Goal: Task Accomplishment & Management: Complete application form

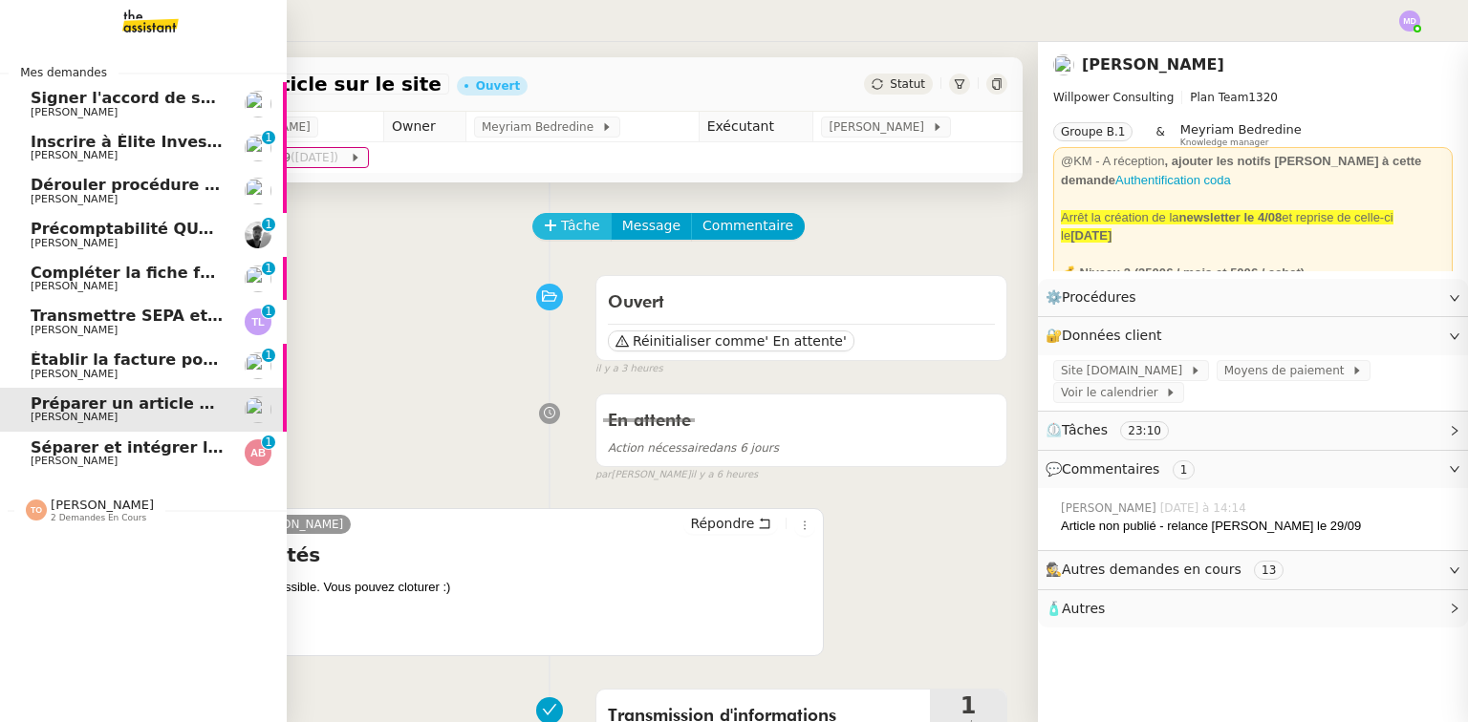
click at [573, 237] on span "Tâche" at bounding box center [580, 226] width 39 height 22
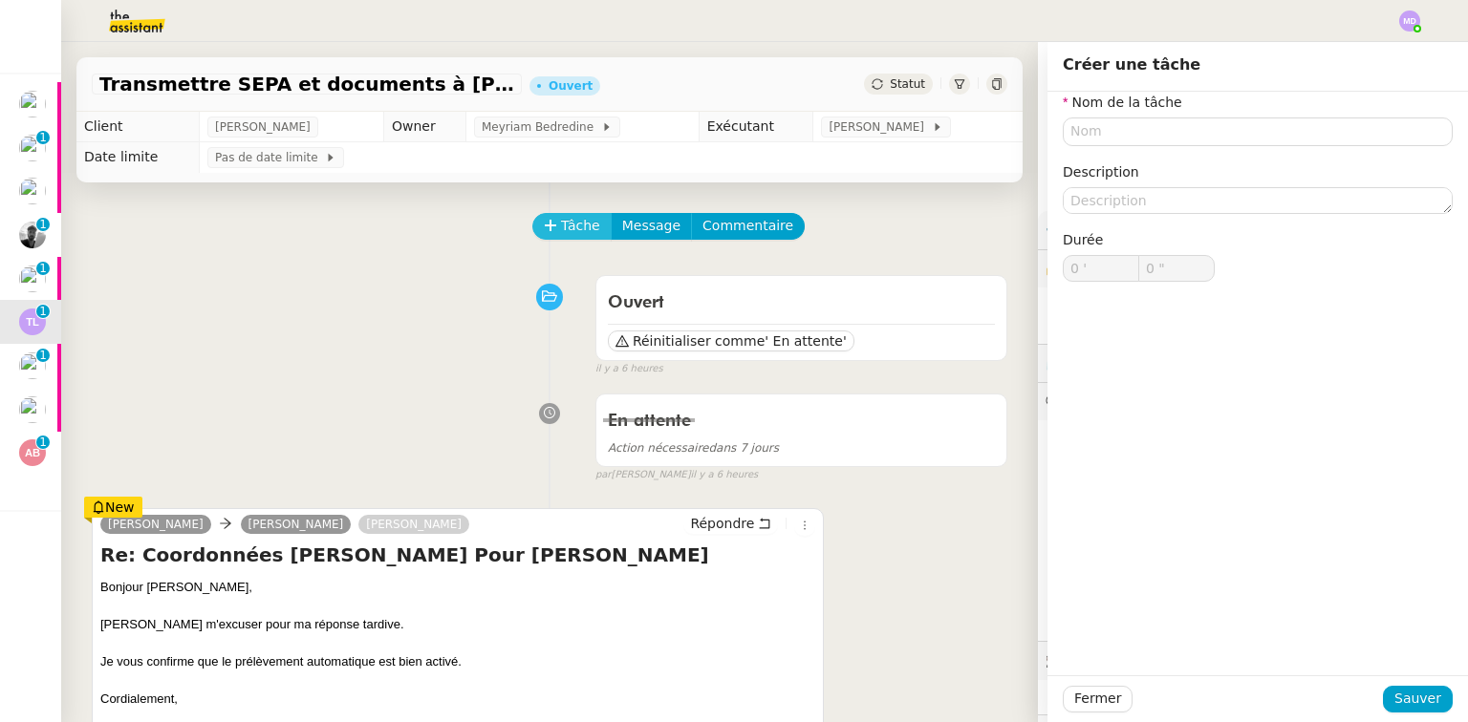
type input "0 '"
type input "0 ""
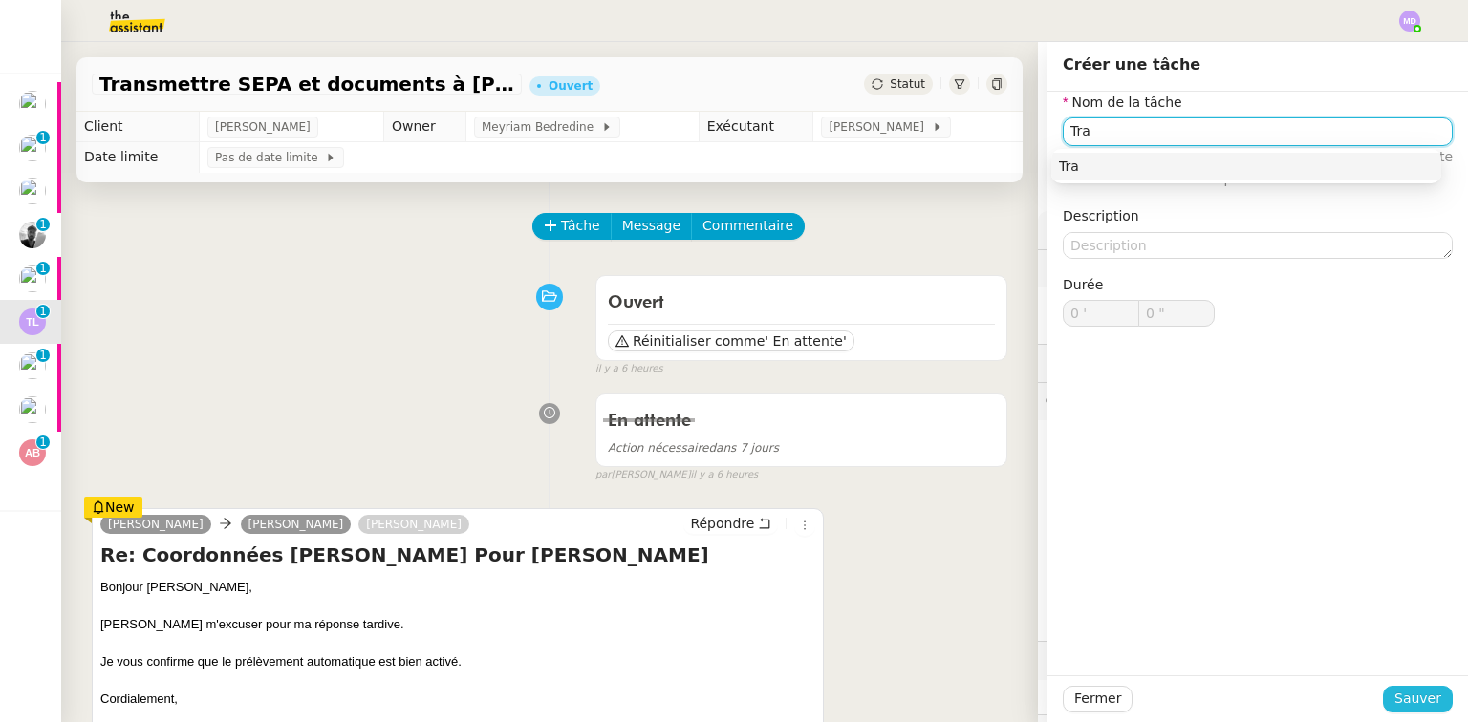
type input "Tra"
drag, startPoint x: 1419, startPoint y: 694, endPoint x: 1351, endPoint y: 669, distance: 72.2
click at [1417, 694] on span "Sauver" at bounding box center [1417, 699] width 47 height 22
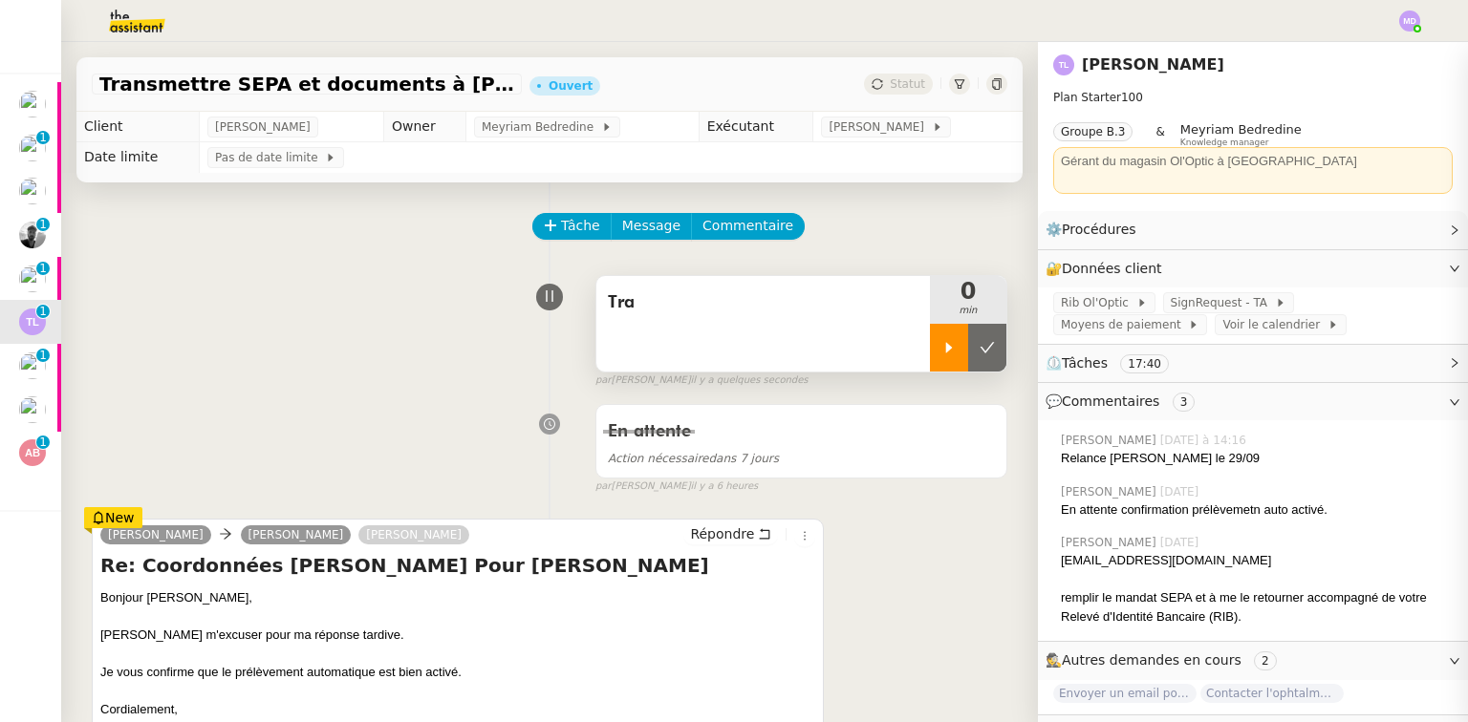
click at [941, 354] on icon at bounding box center [948, 347] width 15 height 15
click at [738, 295] on span "Tra" at bounding box center [763, 303] width 311 height 29
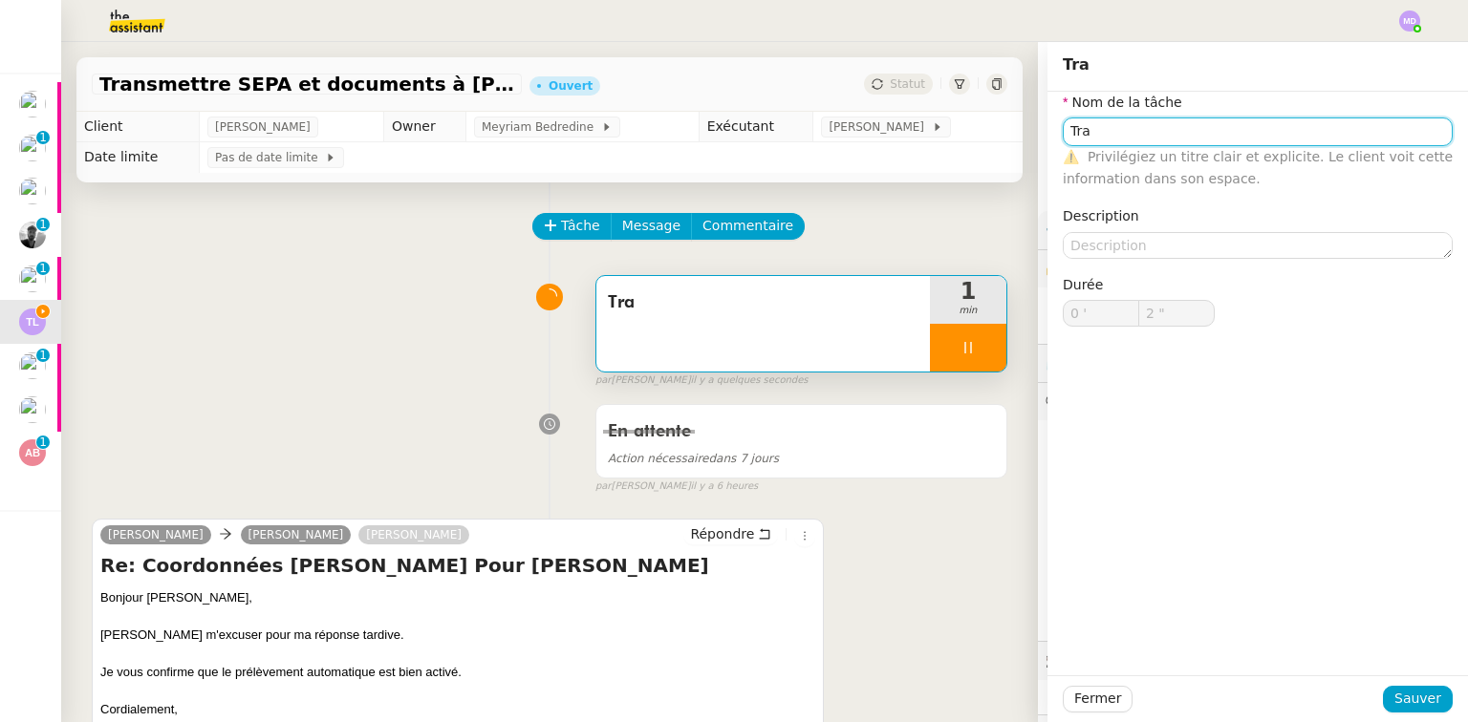
click at [1115, 135] on input "Tra" at bounding box center [1258, 132] width 390 height 28
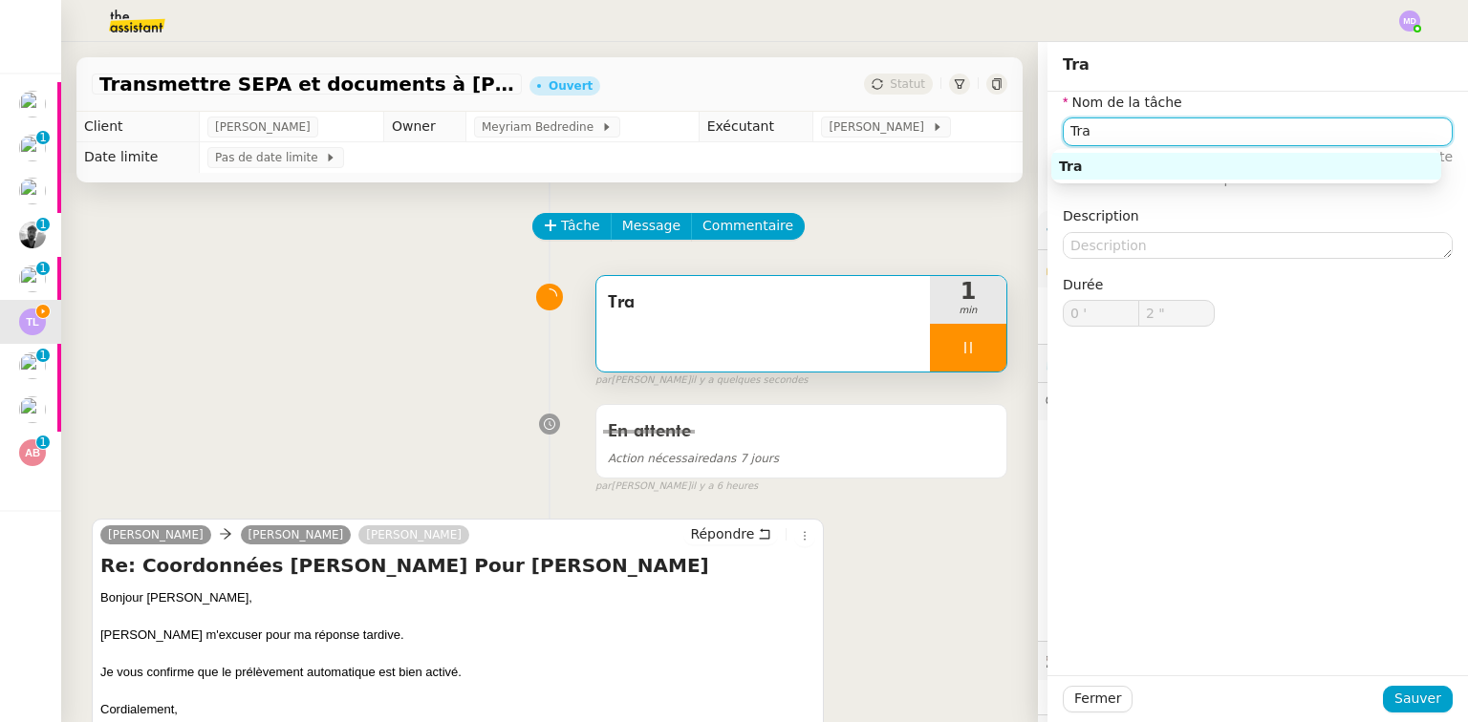
type input "3 ""
type input "Transmission"
type input "4 ""
type input "Transmission d'informatio"
type input "5 ""
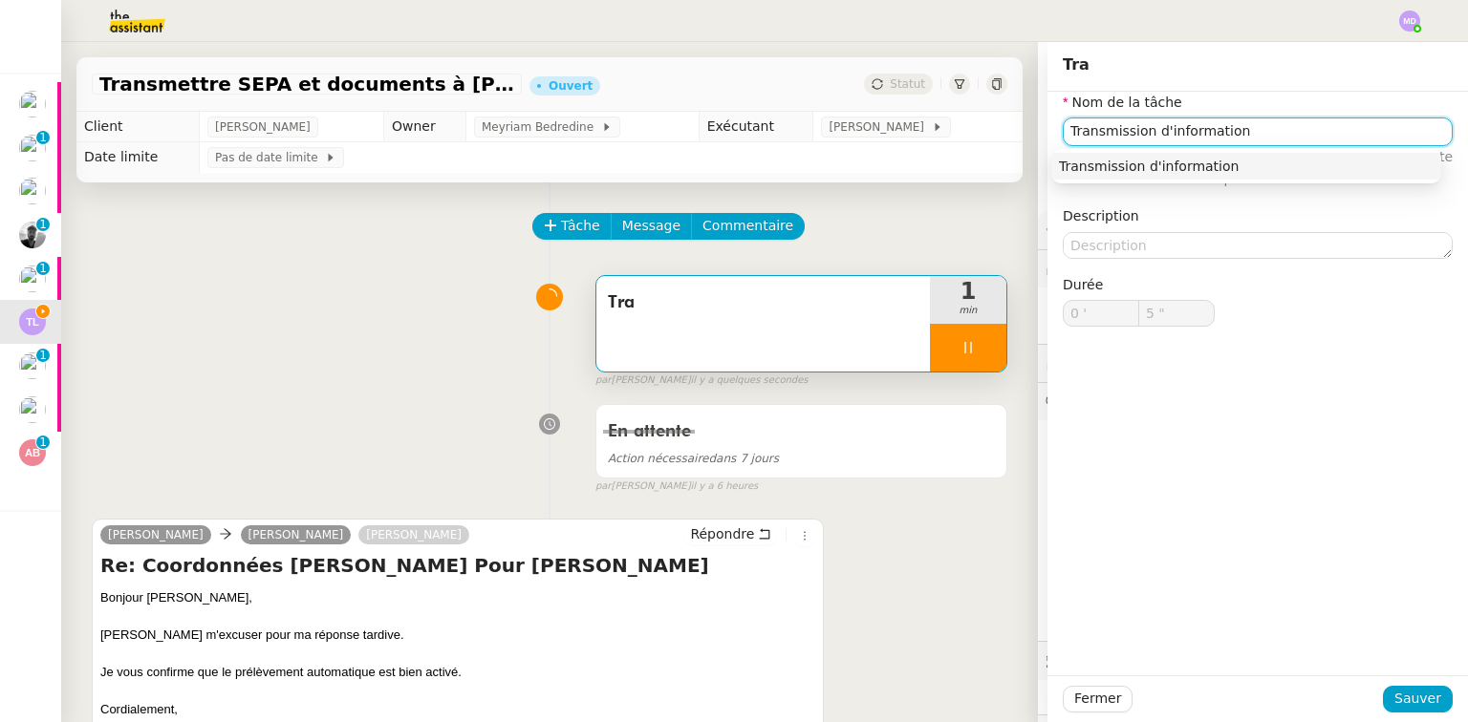
type input "Transmission d'informations"
type input "7 ""
type input "Transmission d'informations"
click at [1397, 693] on span "Sauver" at bounding box center [1417, 699] width 47 height 22
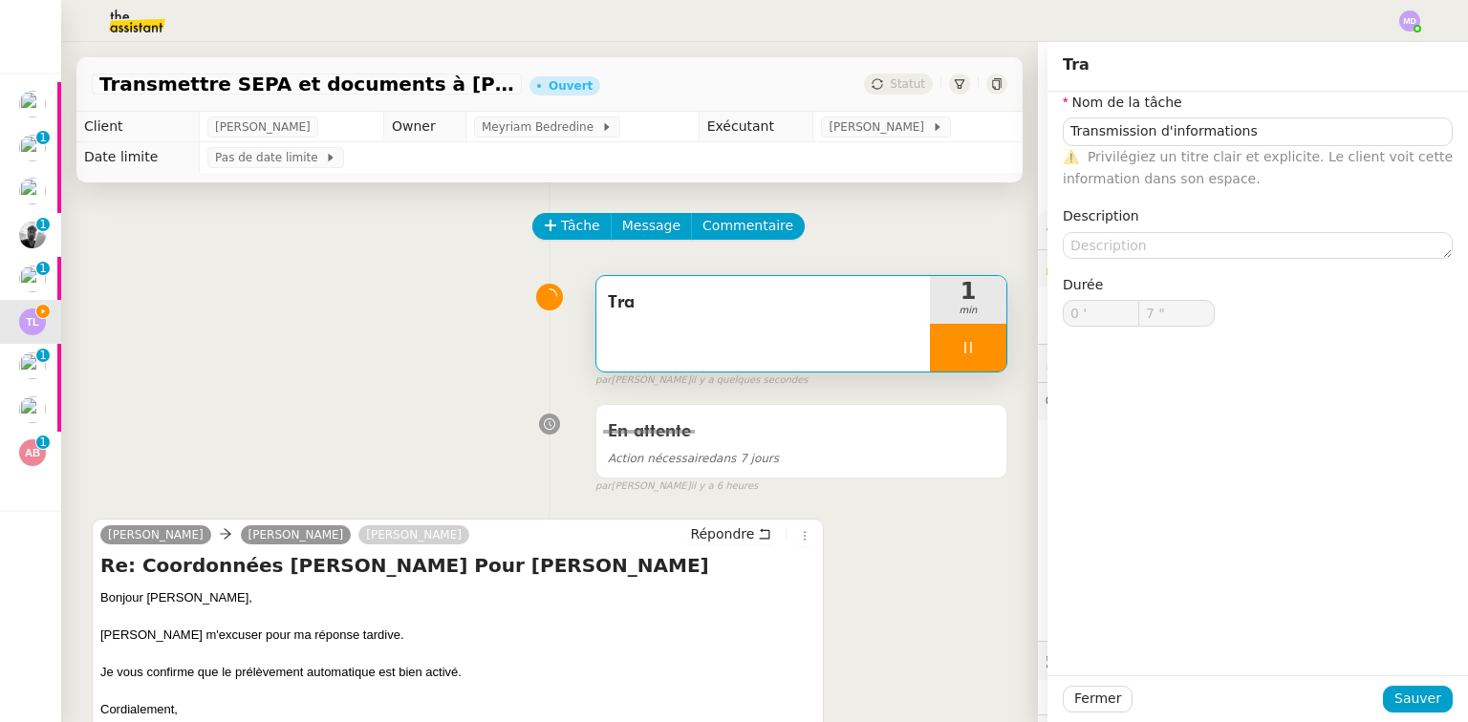
type input "8 ""
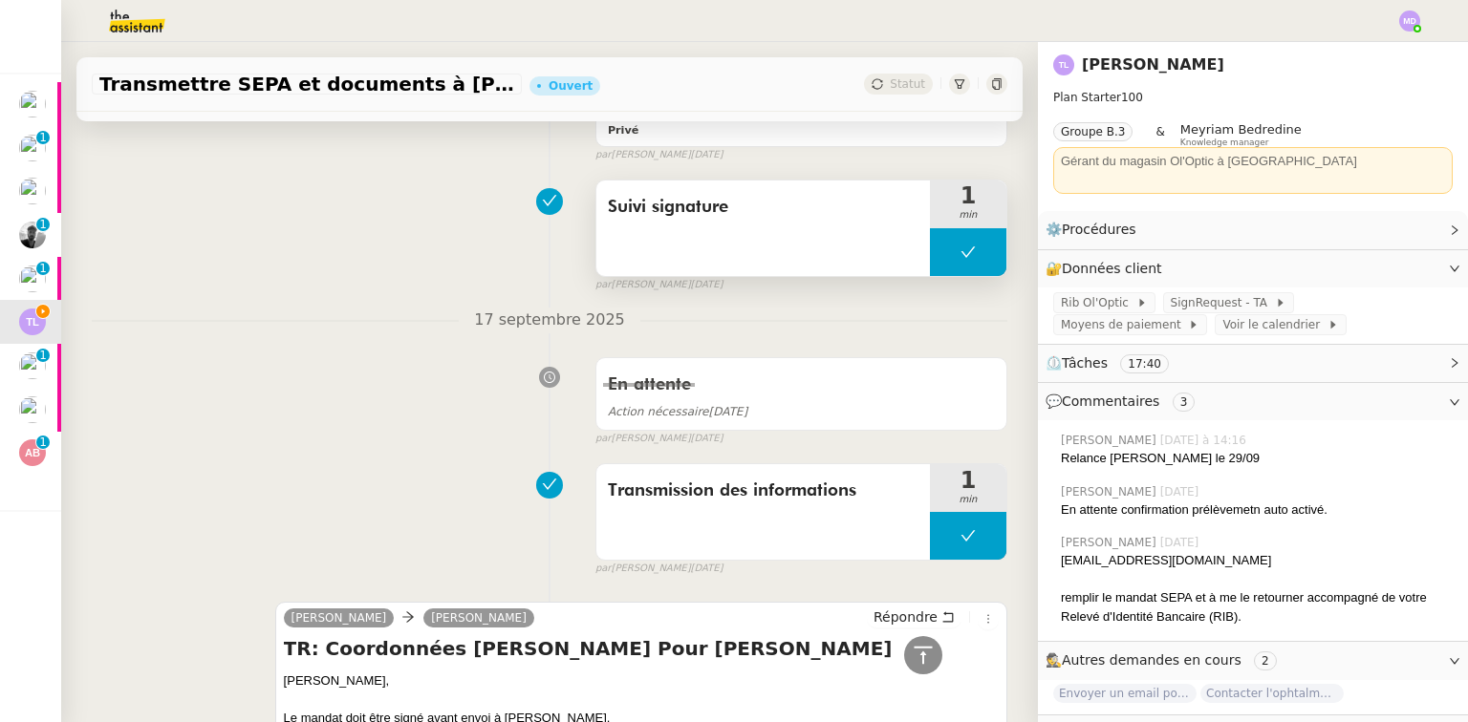
scroll to position [2676, 0]
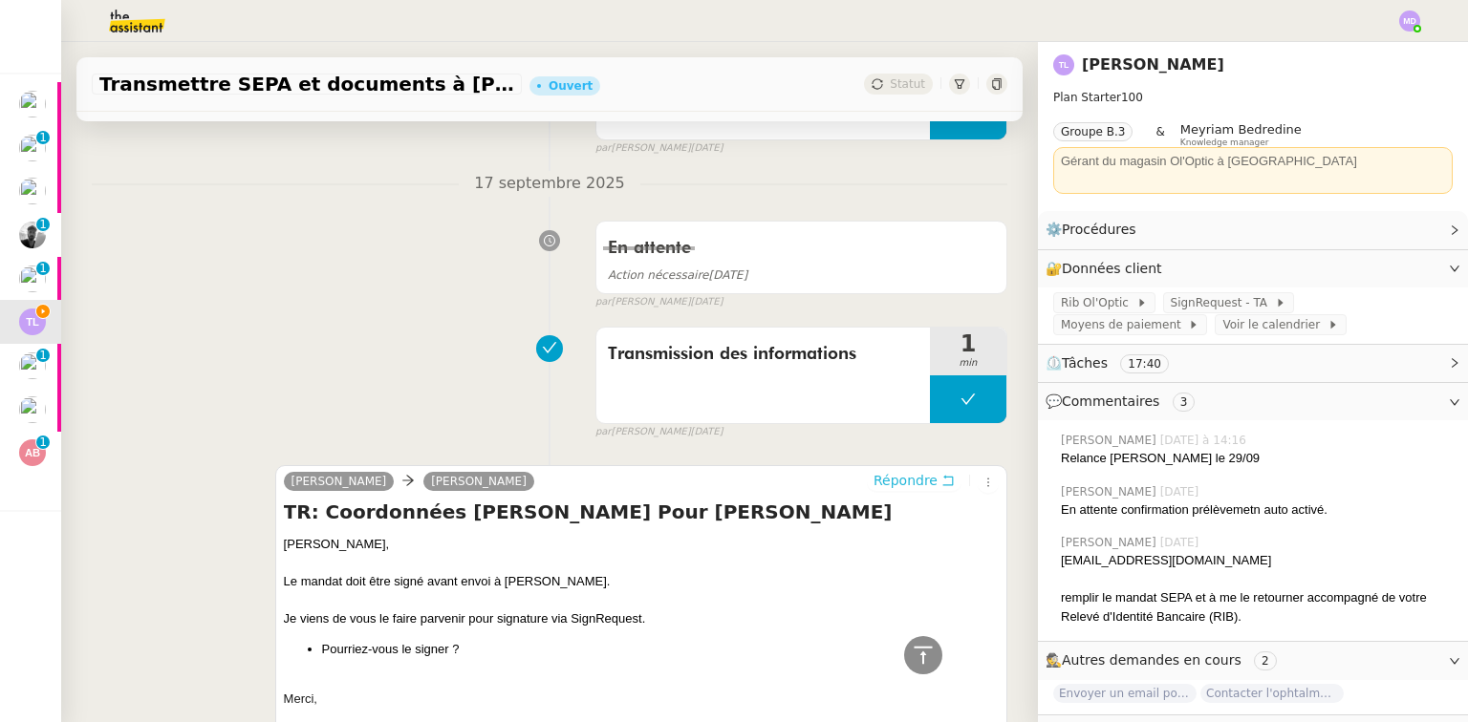
click at [902, 487] on span "Répondre" at bounding box center [905, 480] width 64 height 19
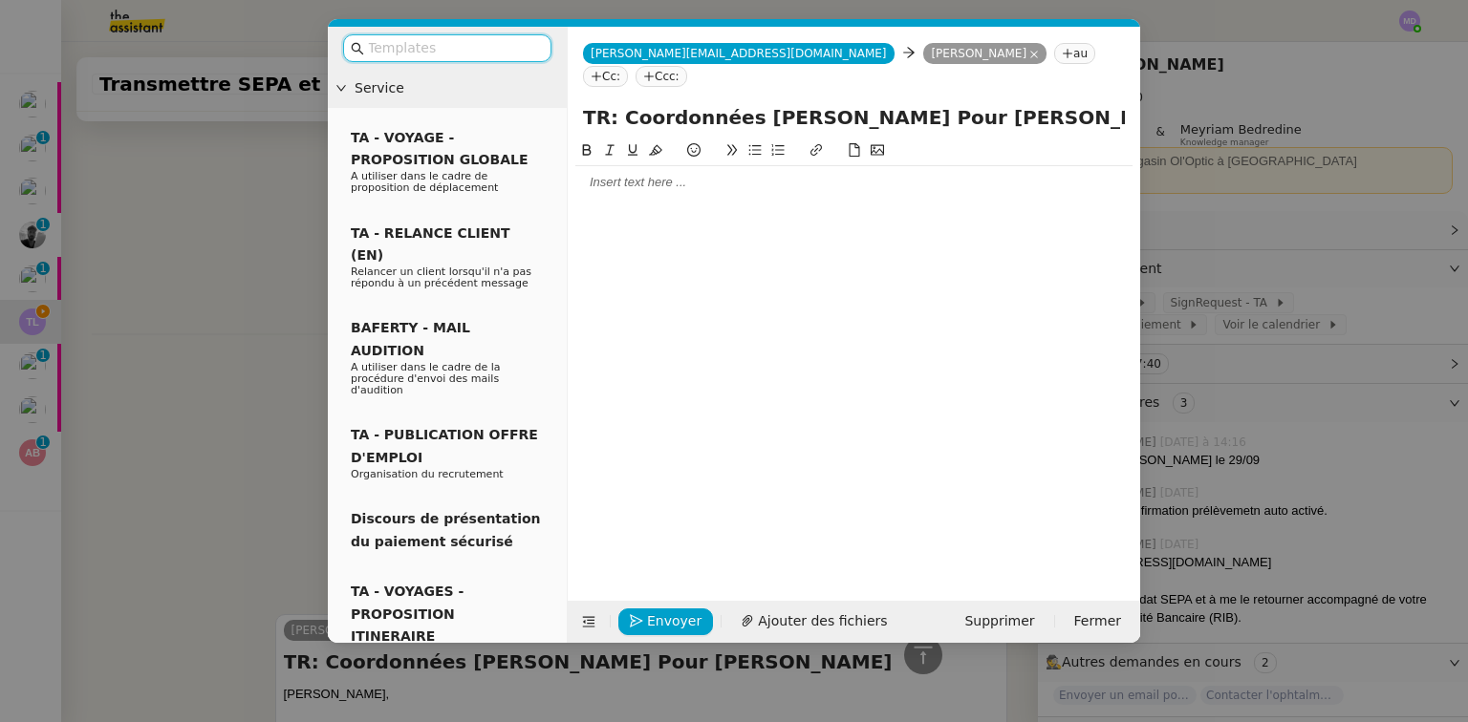
scroll to position [2826, 0]
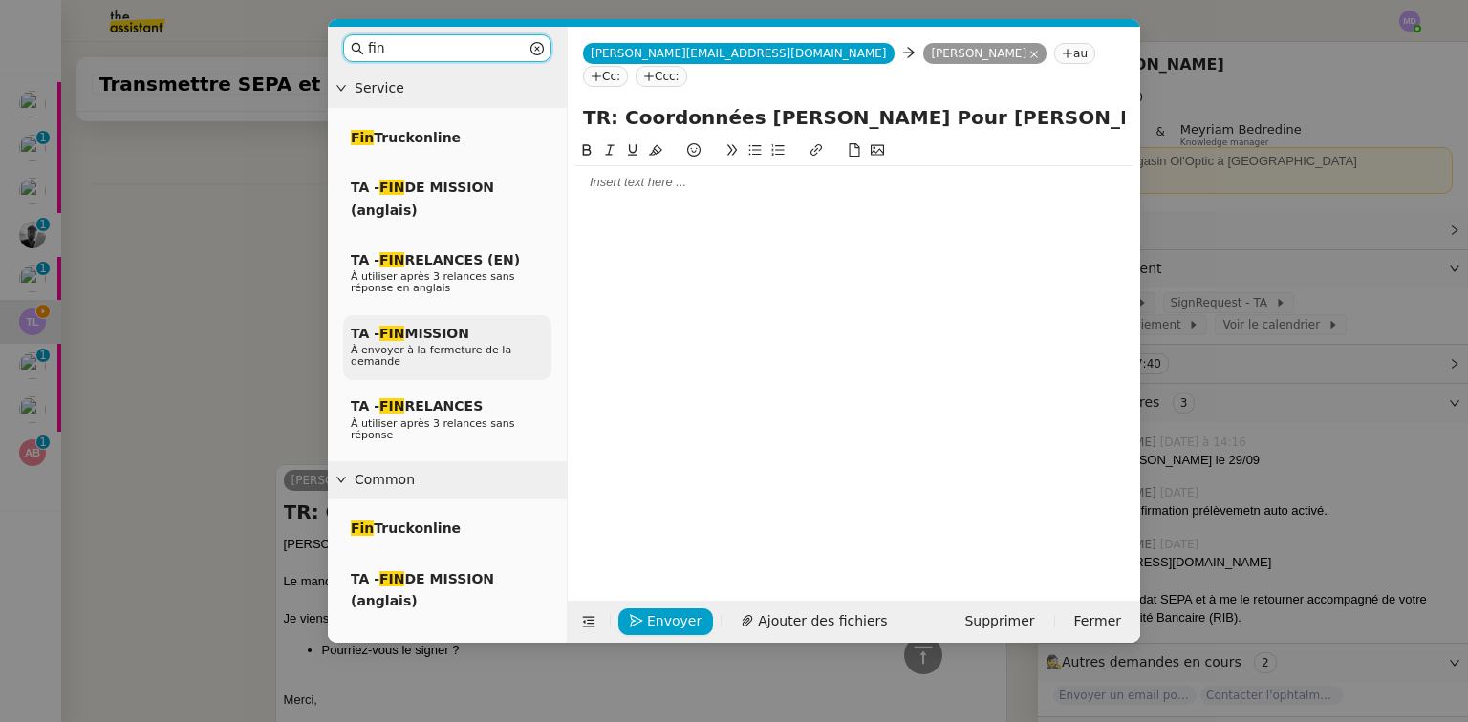
type input "fin"
click at [470, 333] on div "TA - FIN MISSION À envoyer à la fermeture de la demande" at bounding box center [447, 348] width 208 height 66
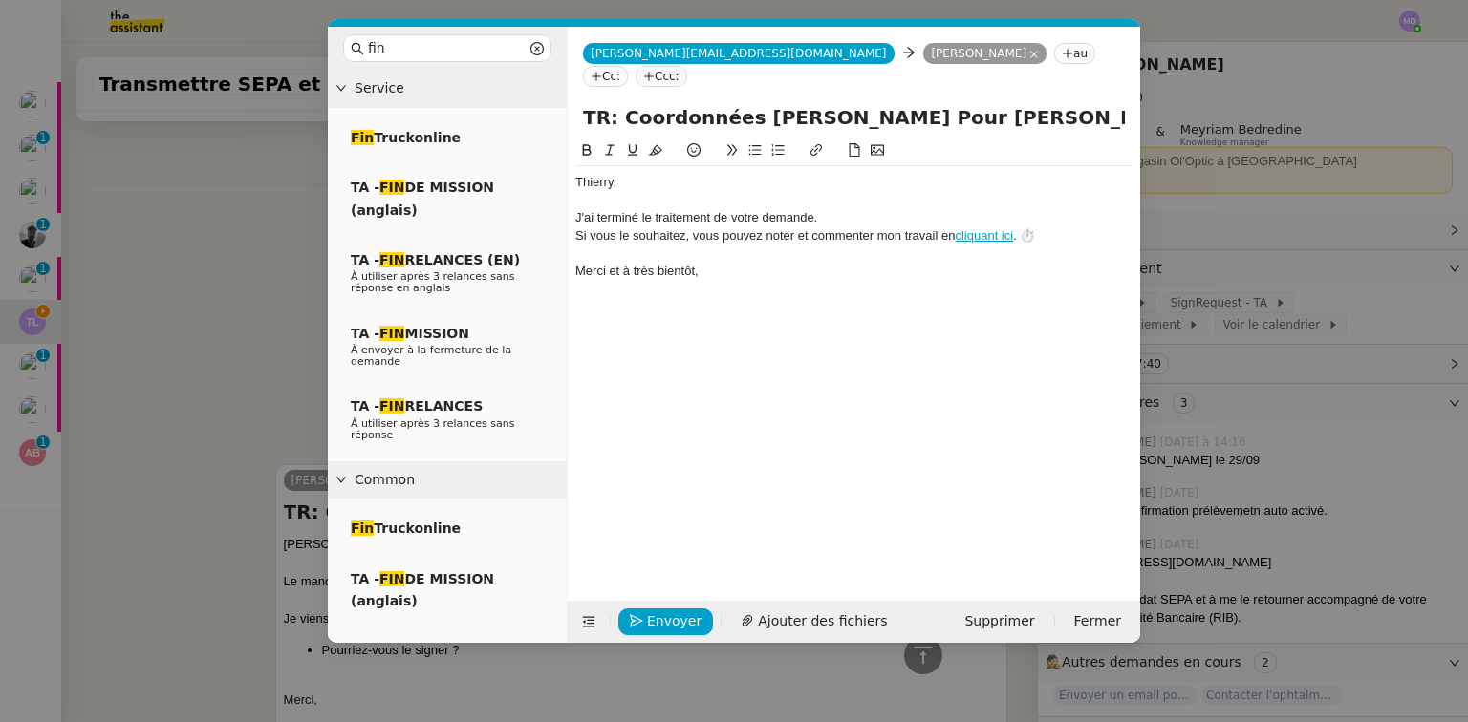
scroll to position [2937, 0]
click at [576, 174] on div "﻿[PERSON_NAME]," at bounding box center [853, 182] width 557 height 17
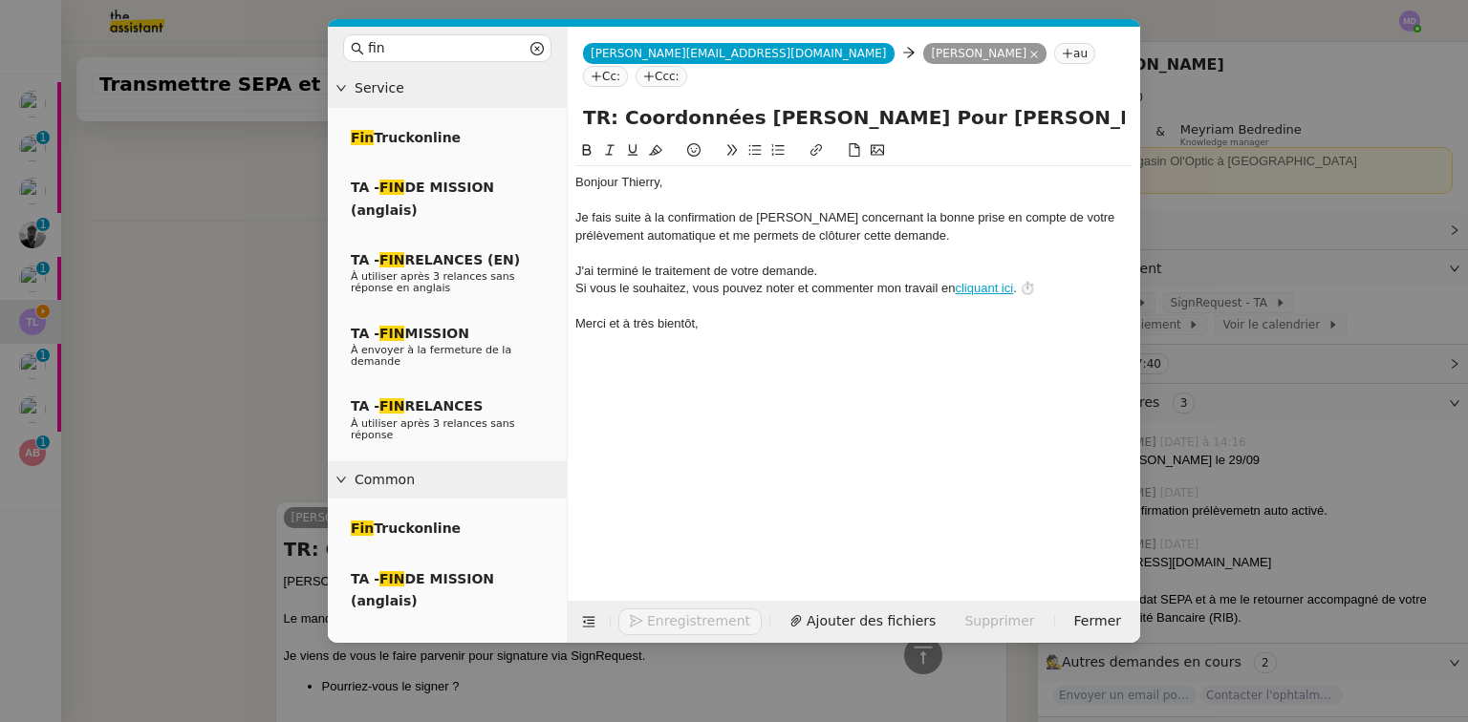
scroll to position [2994, 0]
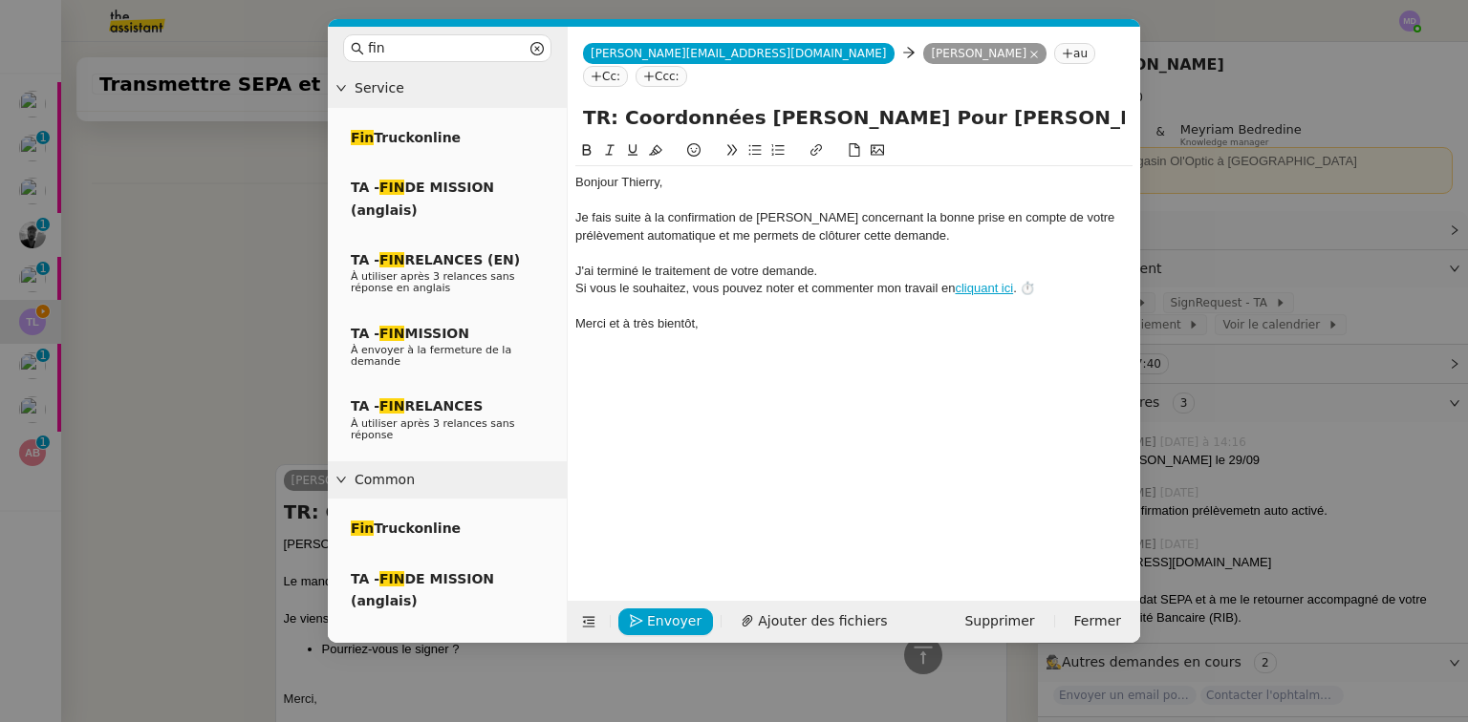
click at [132, 161] on nz-modal-container "fin Service Fin Truckonline TA - FIN DE MISSION (anglais) TA - FIN RELANCES (EN…" at bounding box center [734, 361] width 1468 height 722
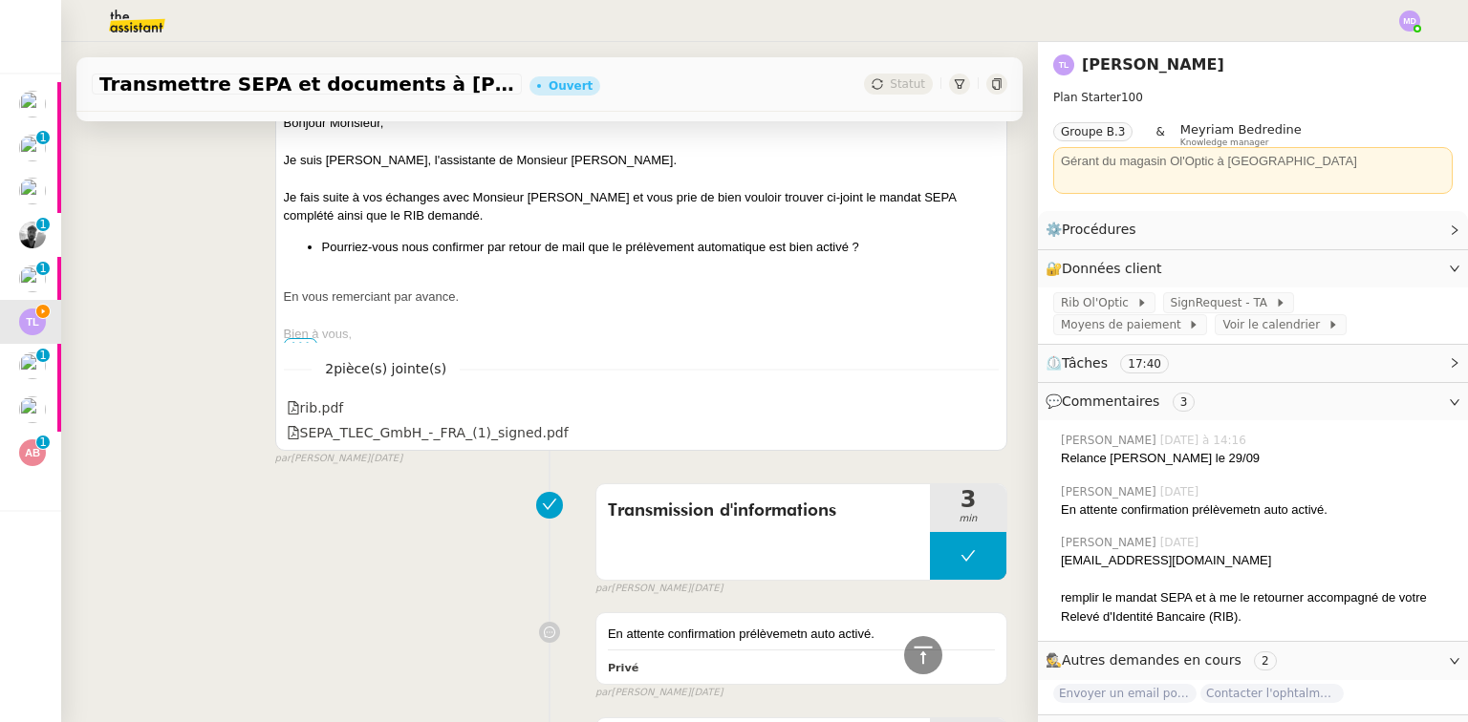
scroll to position [2147, 0]
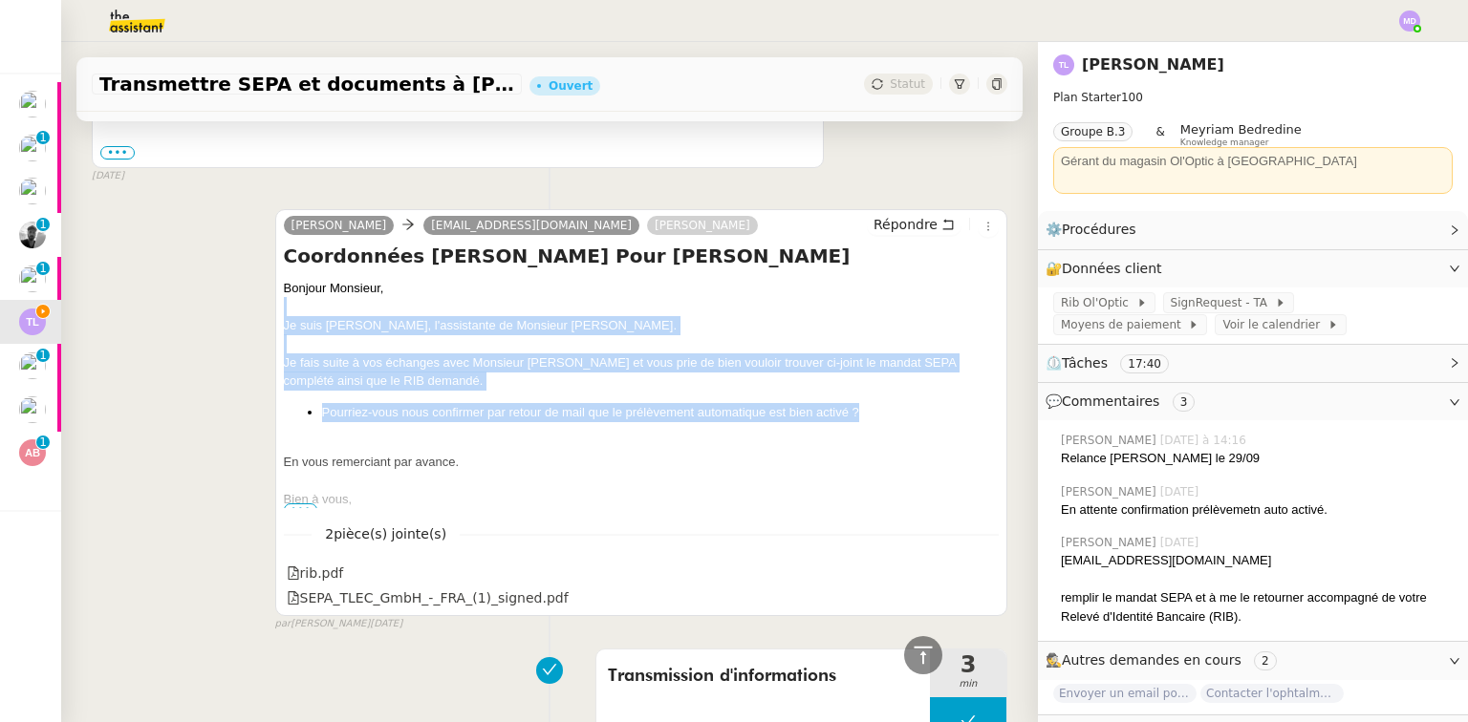
drag, startPoint x: 1017, startPoint y: 401, endPoint x: 1017, endPoint y: 312, distance: 89.8
click at [1019, 310] on div "Transmettre SEPA et documents à [PERSON_NAME] Statut Client [PERSON_NAME] Owner…" at bounding box center [549, 382] width 977 height 680
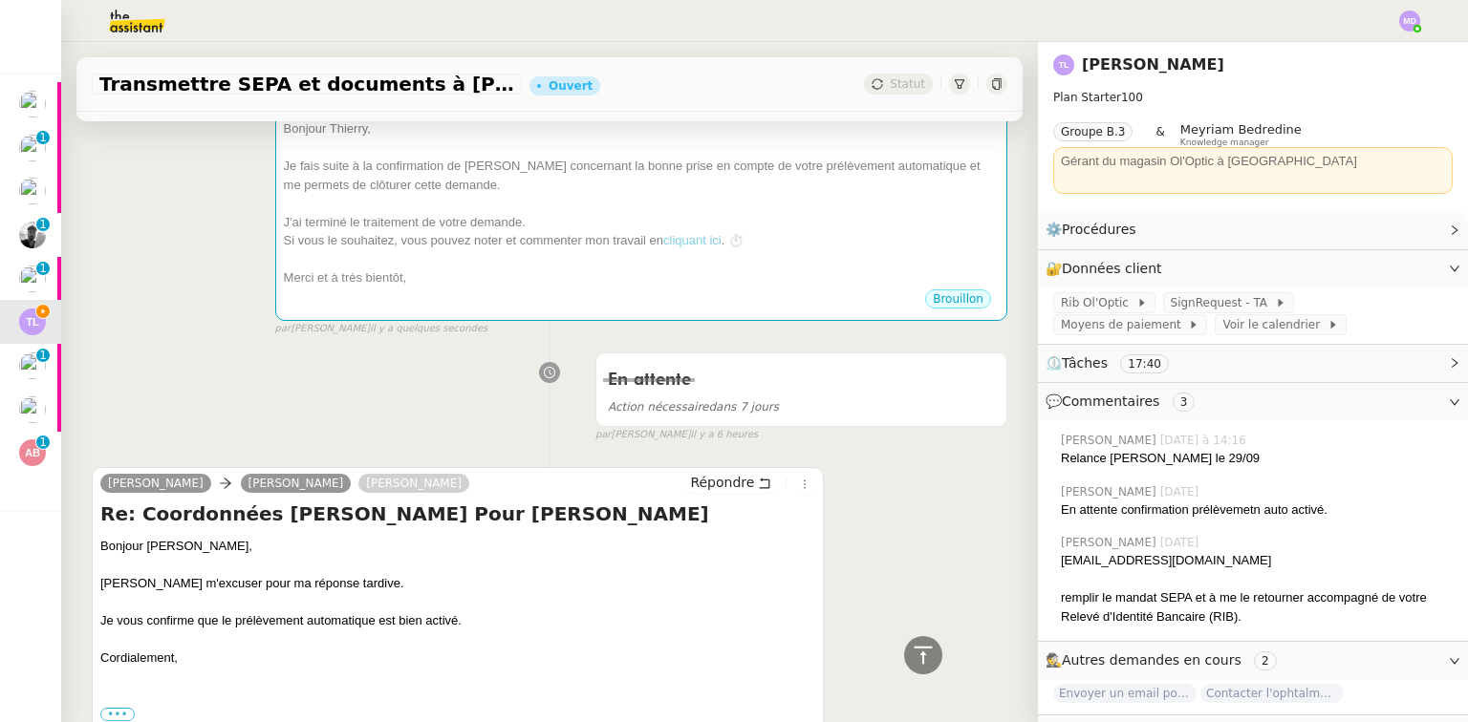
scroll to position [0, 0]
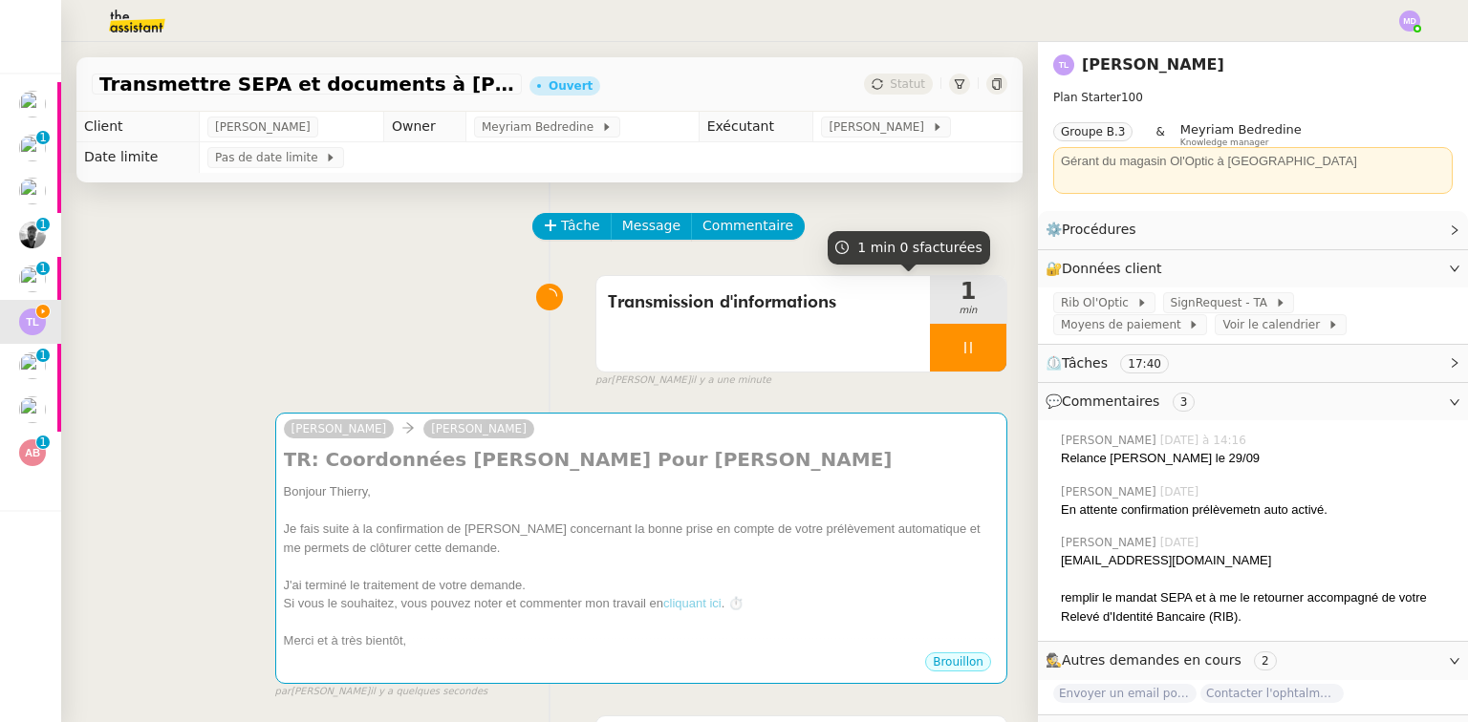
click at [964, 354] on icon at bounding box center [967, 347] width 7 height 11
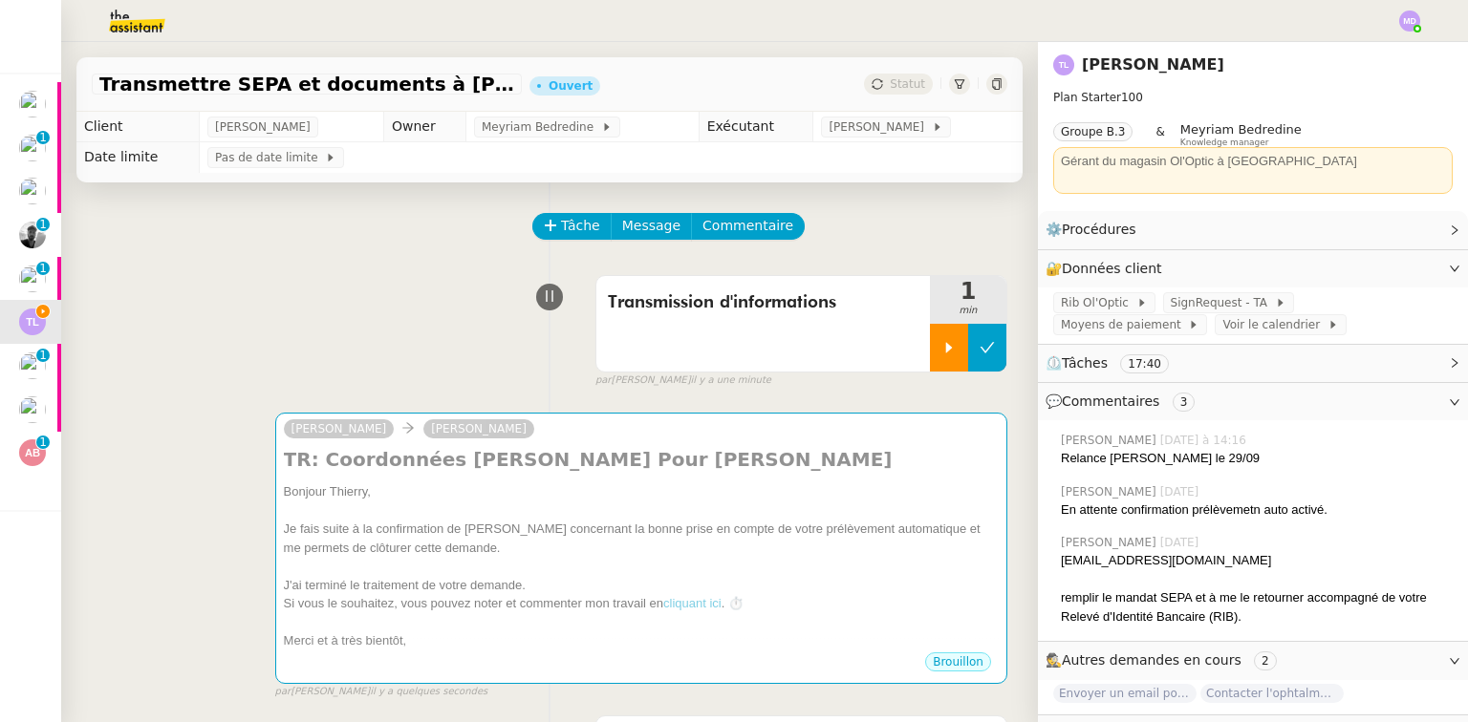
click at [979, 353] on icon at bounding box center [986, 347] width 15 height 15
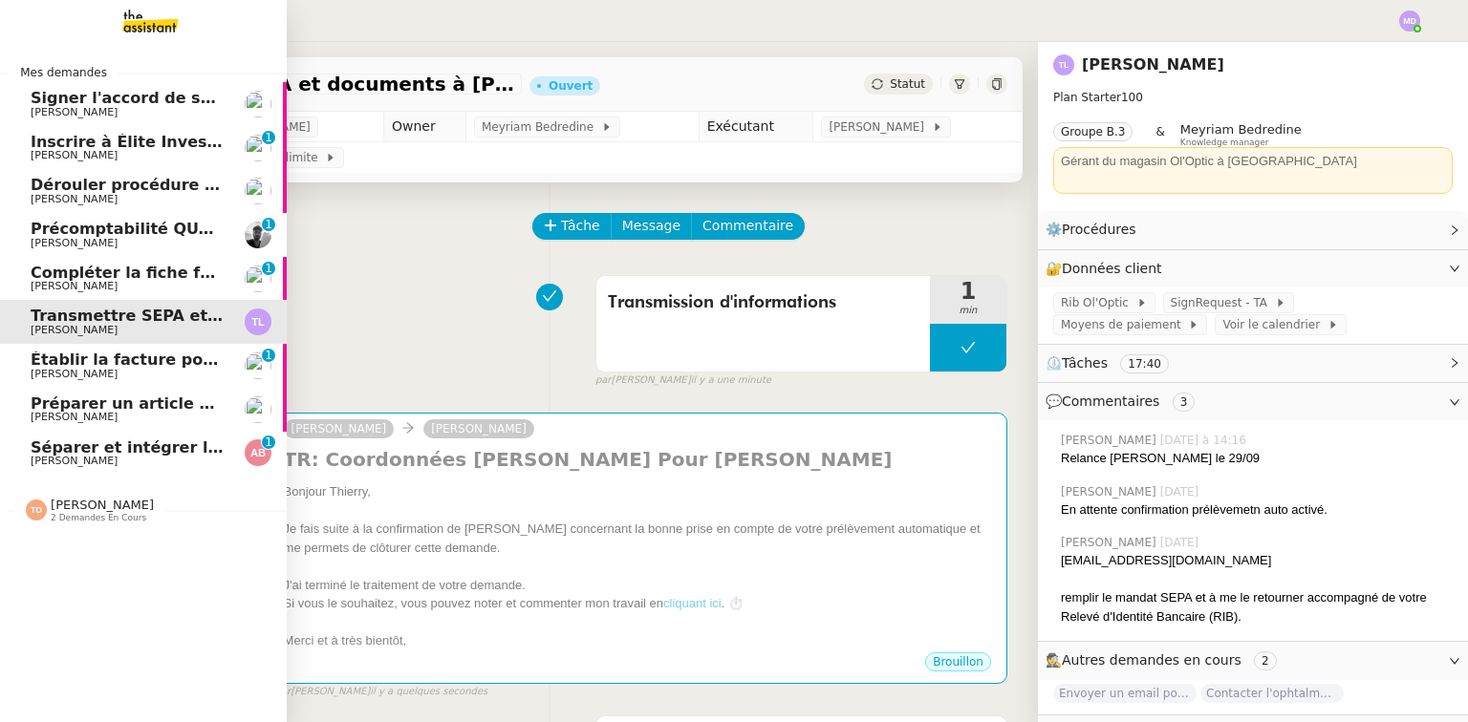
click at [123, 363] on span "Établir la facture pour Ascenzia" at bounding box center [166, 360] width 271 height 18
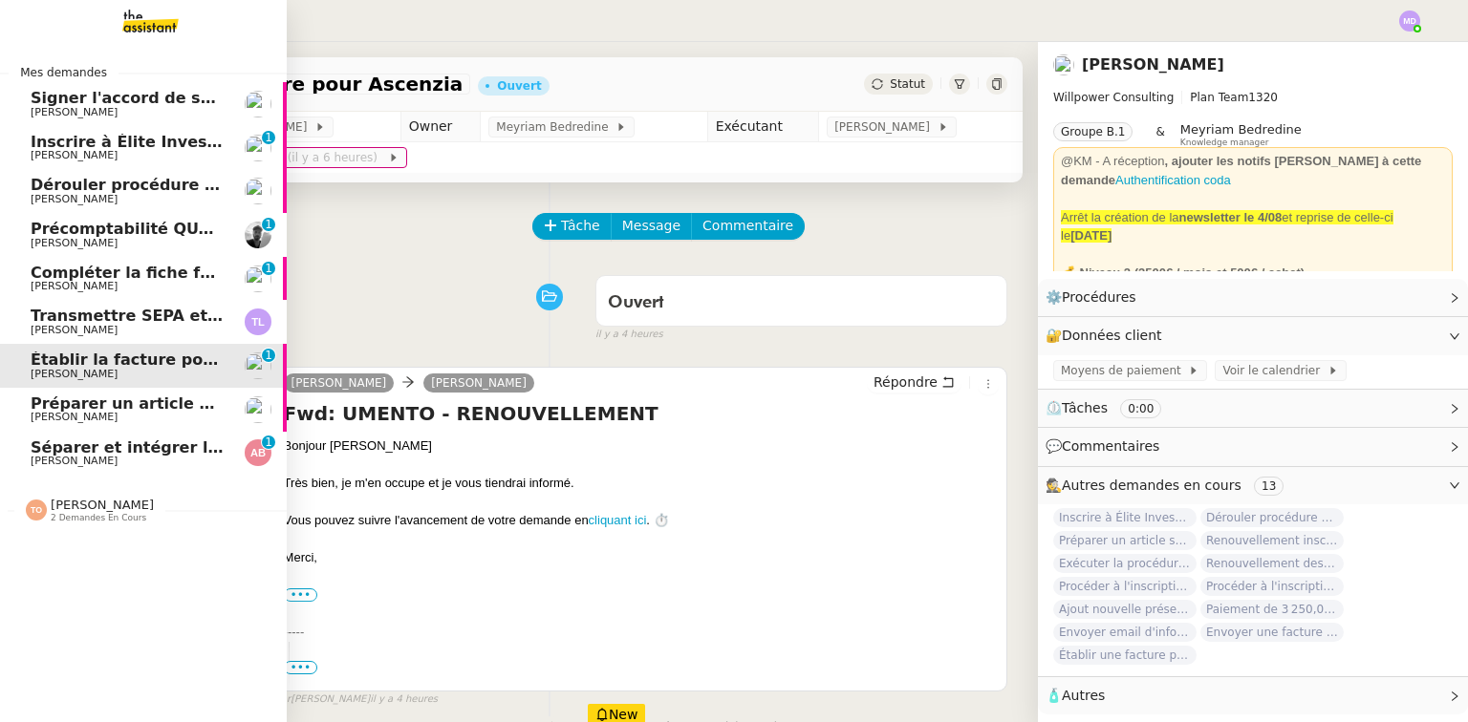
click at [107, 233] on span "Précomptabilité QUATREMURS - Evénements - [DATE]" at bounding box center [261, 229] width 460 height 18
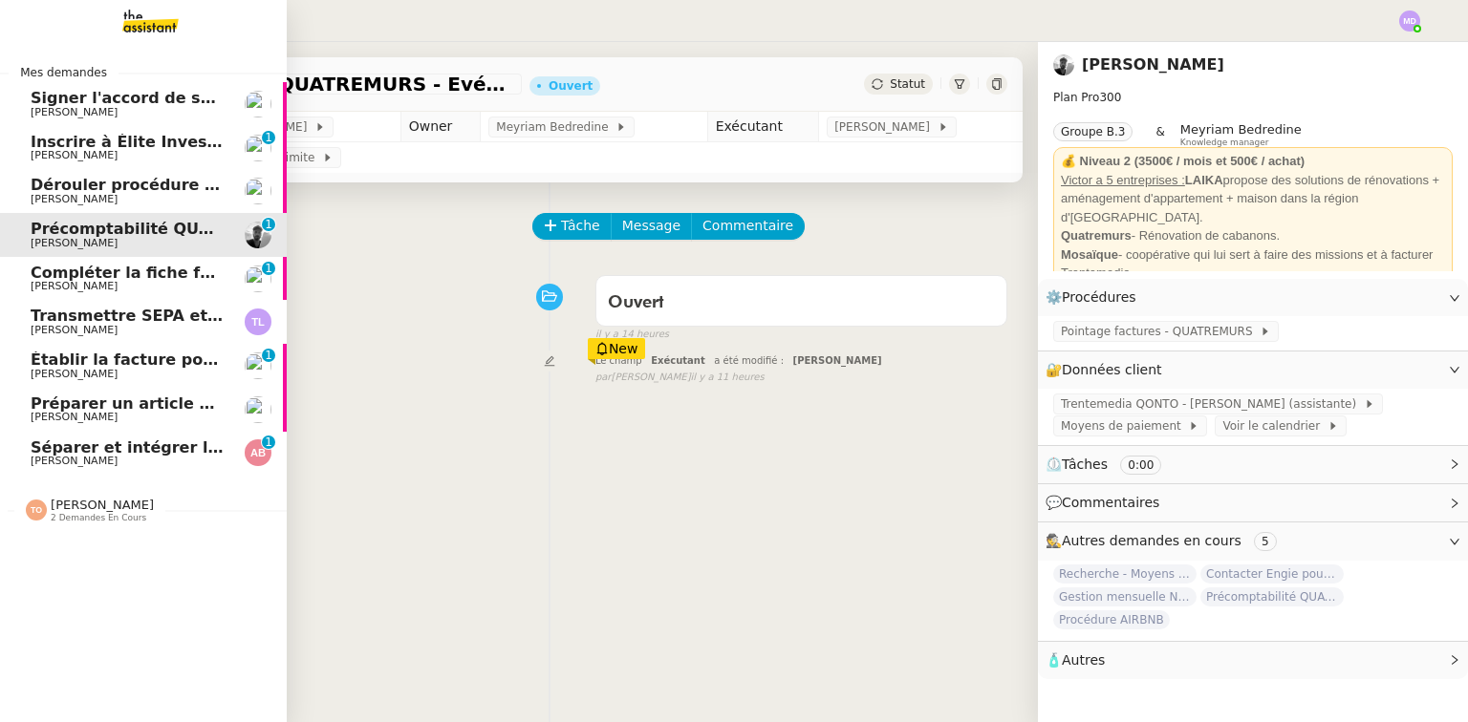
click at [147, 268] on span "Compléter la fiche fournisseur" at bounding box center [161, 273] width 261 height 18
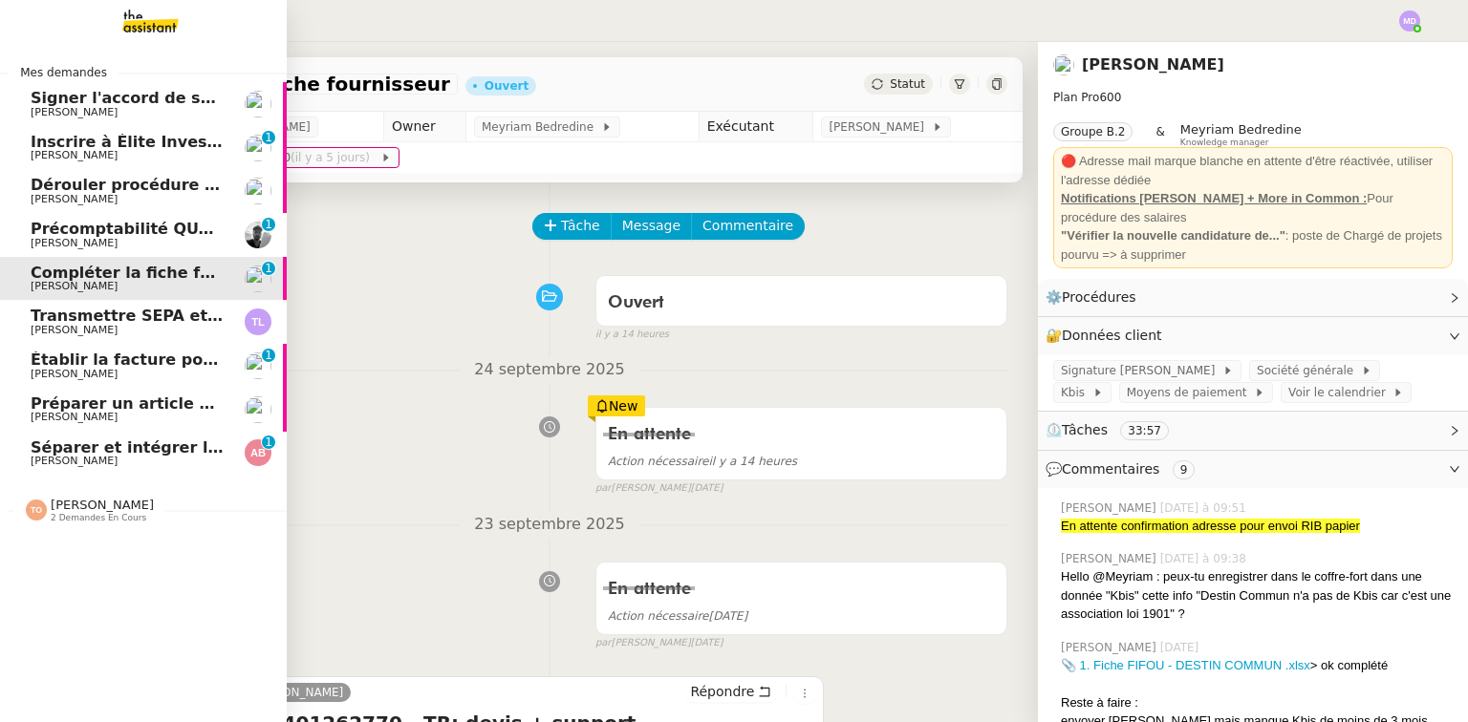
click at [119, 180] on span "Dérouler procédure nouveau membre pour [PERSON_NAME]" at bounding box center [289, 185] width 517 height 18
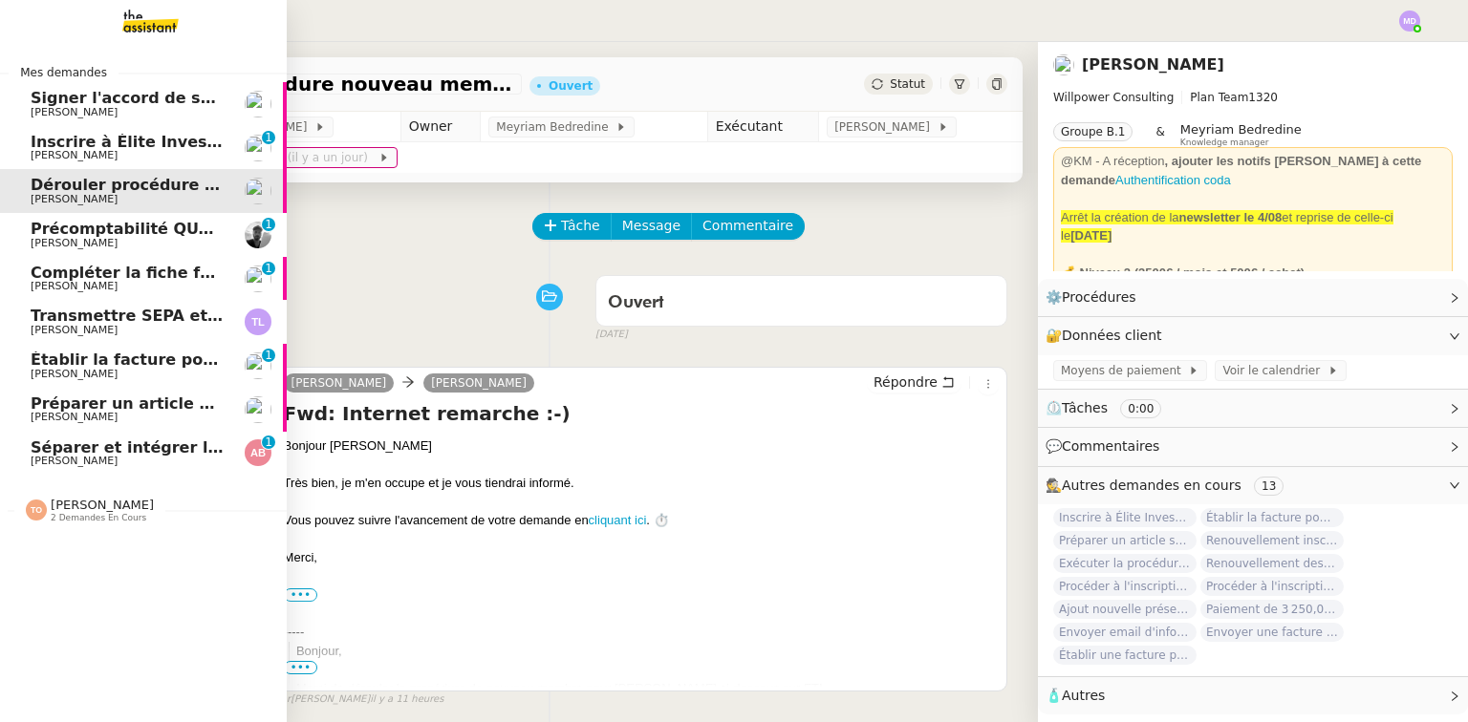
click at [127, 160] on span "[PERSON_NAME]" at bounding box center [127, 155] width 193 height 11
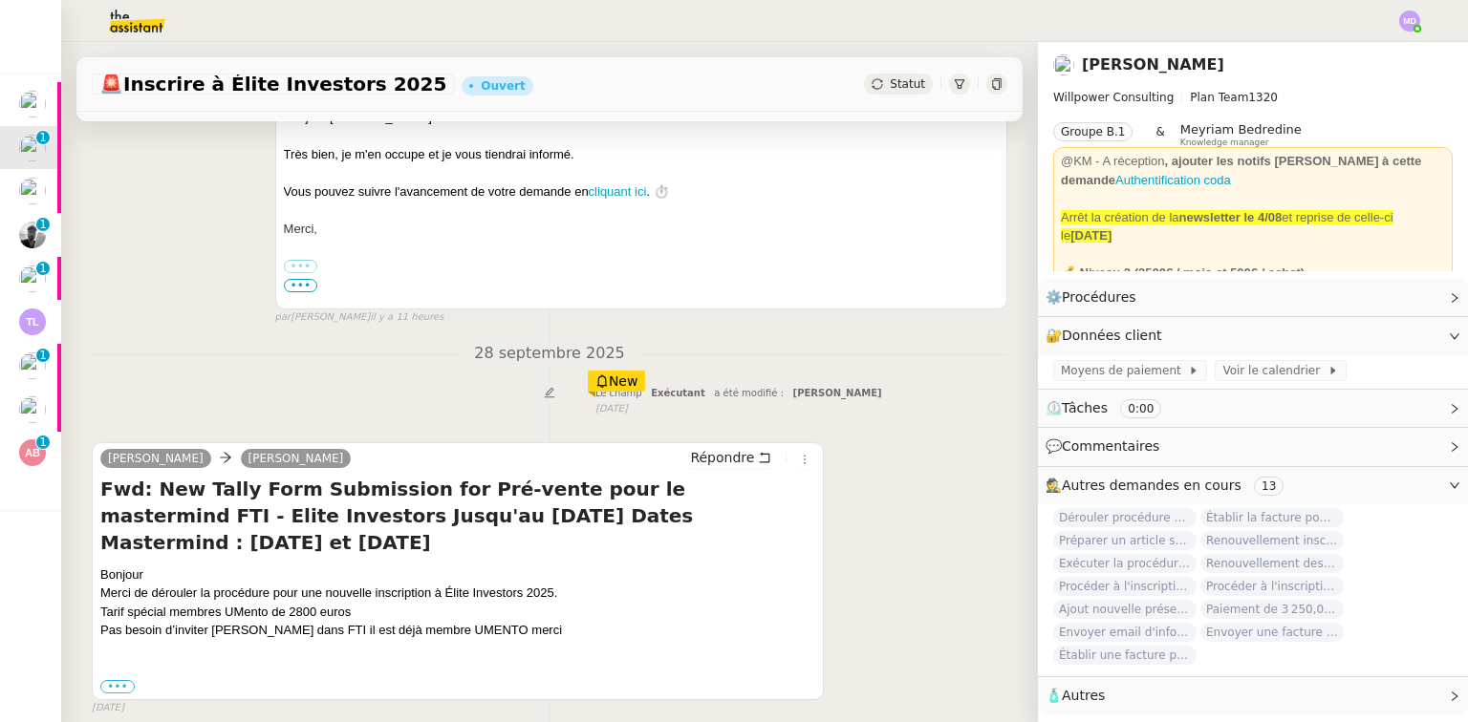
scroll to position [478, 0]
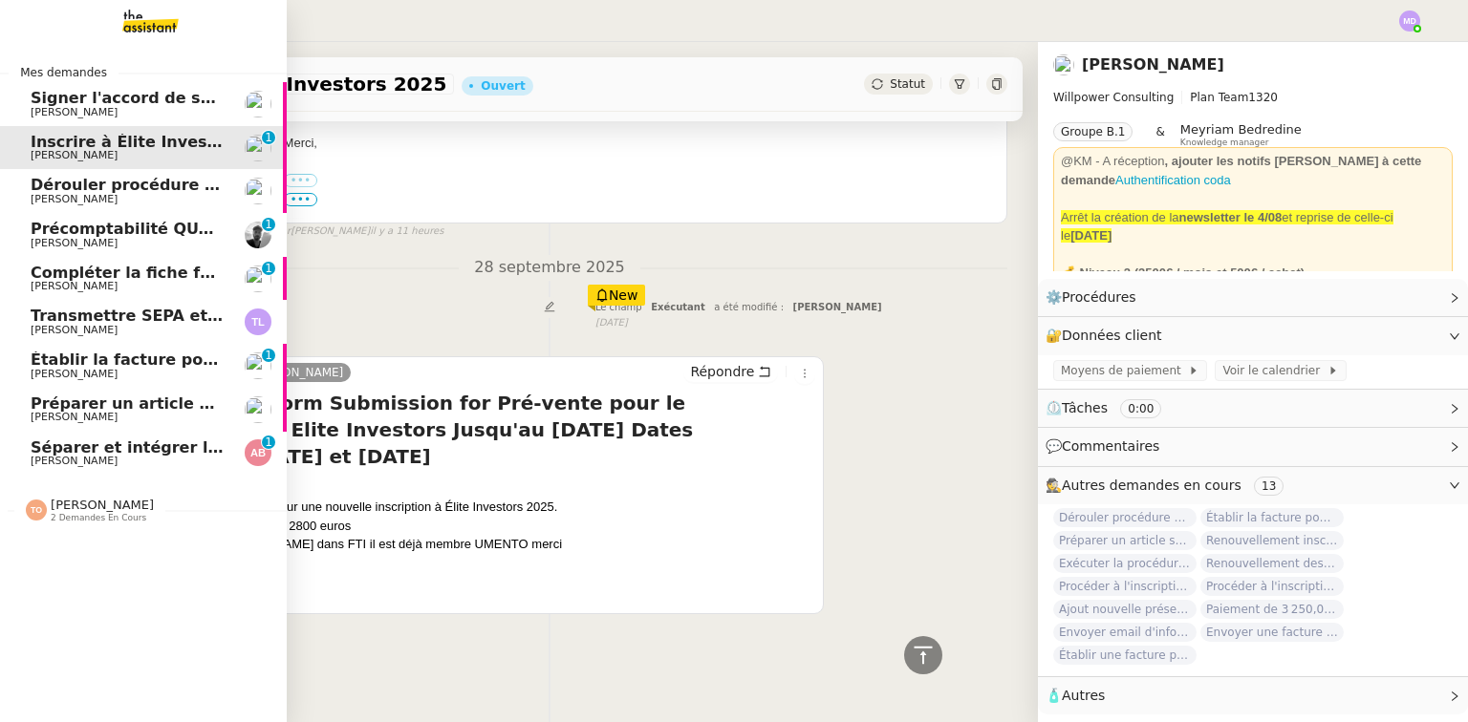
click at [37, 107] on span "[PERSON_NAME]" at bounding box center [74, 112] width 87 height 12
